Goal: Transaction & Acquisition: Purchase product/service

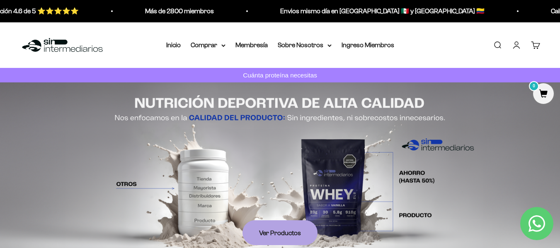
drag, startPoint x: 44, startPoint y: 204, endPoint x: 182, endPoint y: 129, distance: 156.6
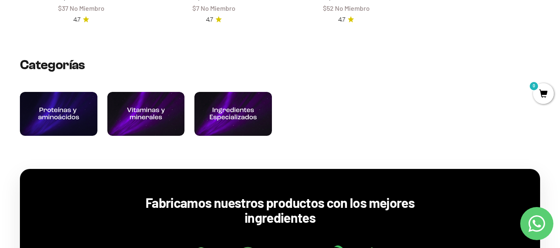
scroll to position [497, 0]
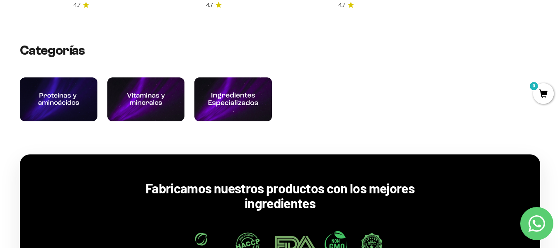
click at [240, 100] on img at bounding box center [233, 99] width 82 height 47
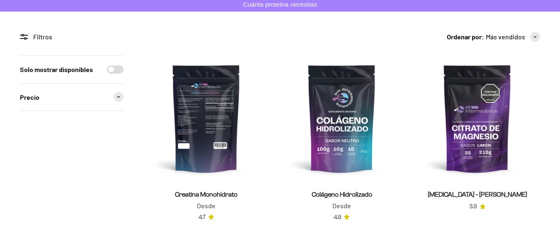
scroll to position [83, 0]
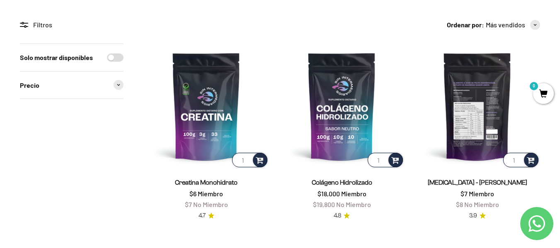
click at [488, 112] on img at bounding box center [478, 107] width 126 height 126
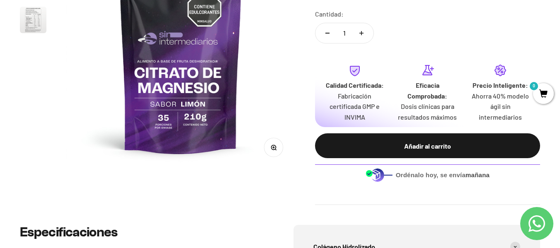
scroll to position [154, 0]
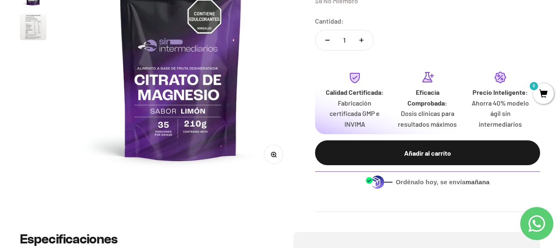
drag, startPoint x: 488, startPoint y: 113, endPoint x: 489, endPoint y: 97, distance: 16.2
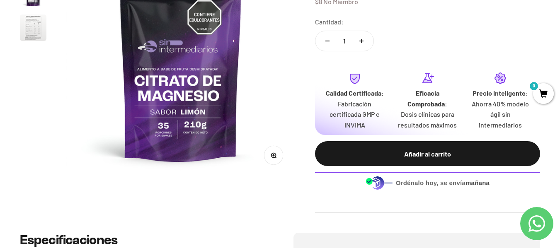
click at [554, 91] on div "Zoom Ir al artículo 1 Ir al artículo 2 Ir al artículo 3 Citrato de Magnesio - S…" at bounding box center [280, 80] width 560 height 305
click at [548, 92] on span "0" at bounding box center [543, 93] width 21 height 21
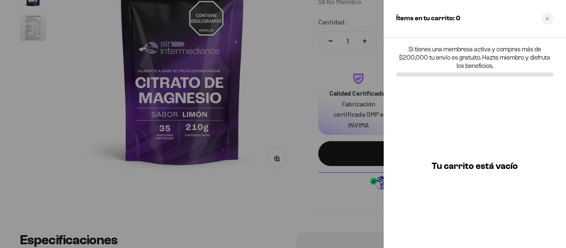
click at [352, 81] on div at bounding box center [283, 124] width 566 height 248
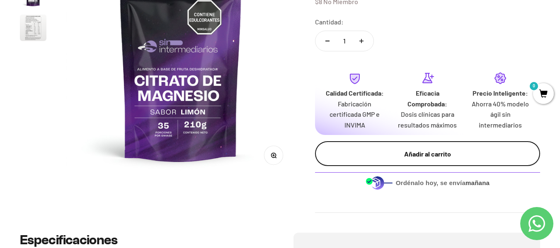
click at [421, 145] on button "Añadir al carrito" at bounding box center [427, 153] width 225 height 25
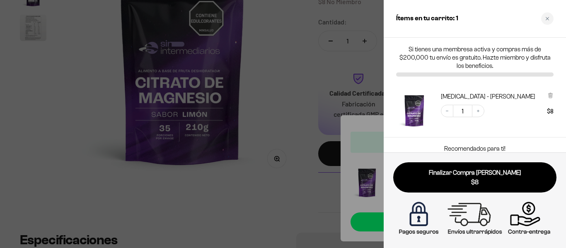
click at [550, 114] on span "$8" at bounding box center [550, 110] width 7 height 7
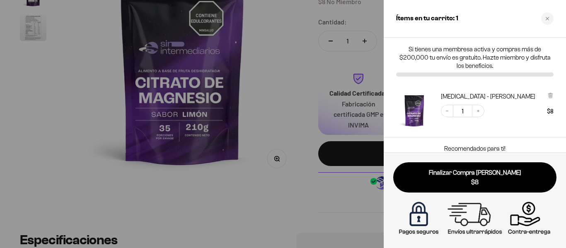
click at [301, 132] on div at bounding box center [283, 124] width 566 height 248
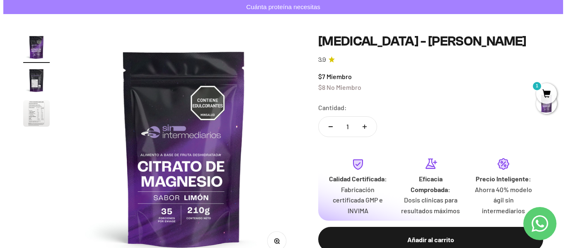
scroll to position [83, 0]
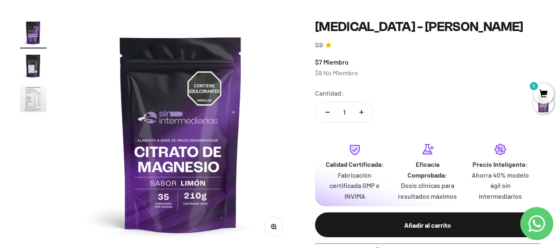
click at [539, 92] on span "1" at bounding box center [543, 93] width 21 height 21
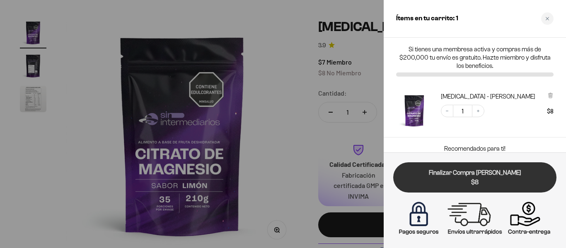
click at [468, 181] on span "$8" at bounding box center [475, 183] width 152 height 10
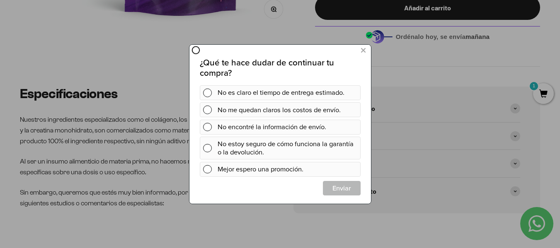
click at [362, 59] on div "¿Qué te hace dudar de continuar tu compra? No es claro el tiempo de entrega est…" at bounding box center [280, 124] width 182 height 160
click at [364, 55] on icon at bounding box center [363, 50] width 5 height 11
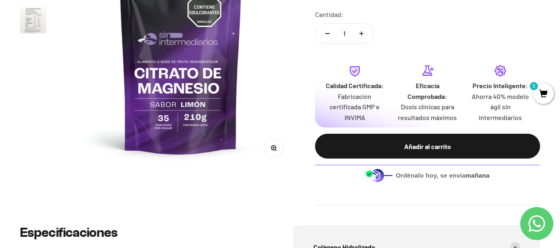
scroll to position [10, 0]
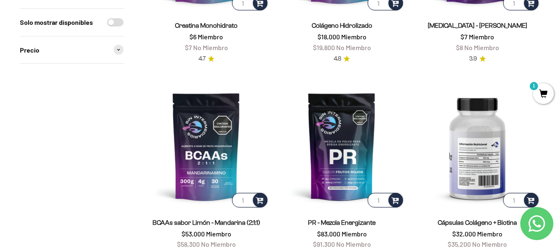
scroll to position [332, 0]
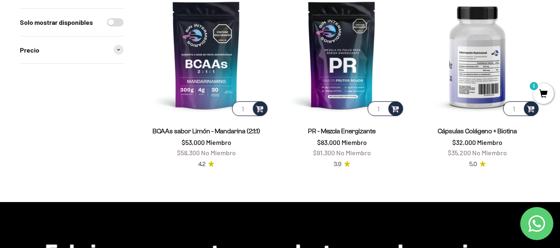
click at [483, 82] on img at bounding box center [478, 55] width 126 height 126
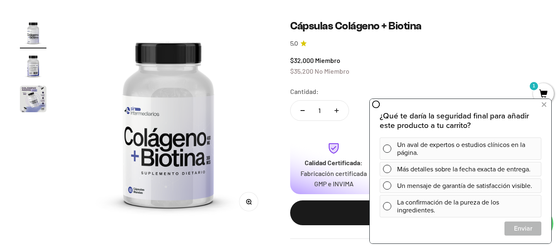
click at [383, 72] on div "$32,000 Miembro $35,200 No Miembro" at bounding box center [415, 65] width 250 height 21
click at [543, 105] on icon at bounding box center [544, 104] width 5 height 11
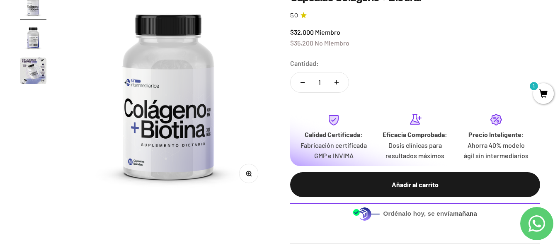
scroll to position [83, 0]
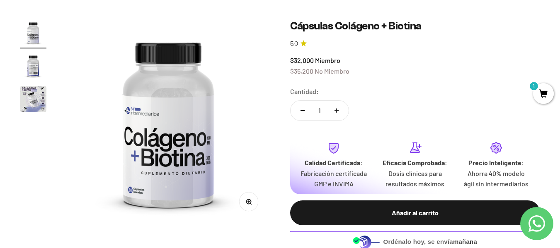
click at [21, 90] on img "Ir al artículo 3" at bounding box center [33, 99] width 27 height 27
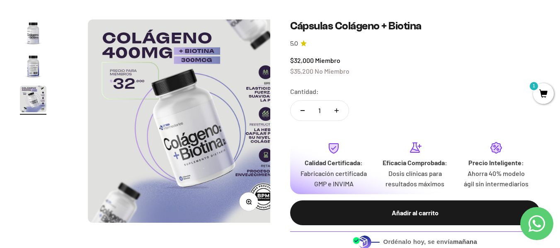
click at [27, 60] on img "Ir al artículo 2" at bounding box center [33, 66] width 27 height 27
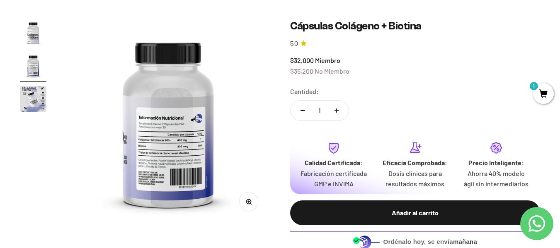
click at [37, 81] on button "Ir al artículo 2" at bounding box center [33, 67] width 27 height 29
click at [36, 90] on img "Ir al artículo 3" at bounding box center [33, 99] width 27 height 27
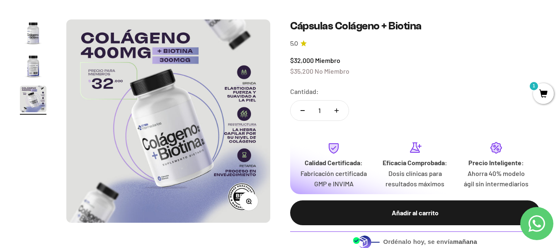
click at [35, 69] on img "Ir al artículo 2" at bounding box center [33, 66] width 27 height 27
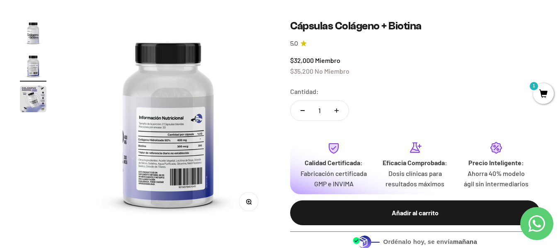
click at [35, 31] on img "Ir al artículo 1" at bounding box center [33, 32] width 27 height 27
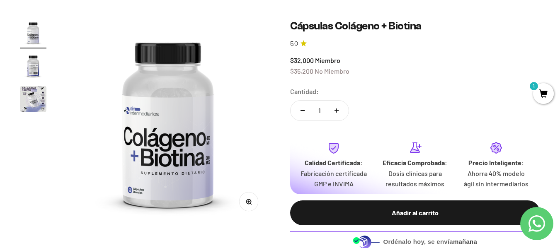
scroll to position [0, 0]
